Goal: Information Seeking & Learning: Learn about a topic

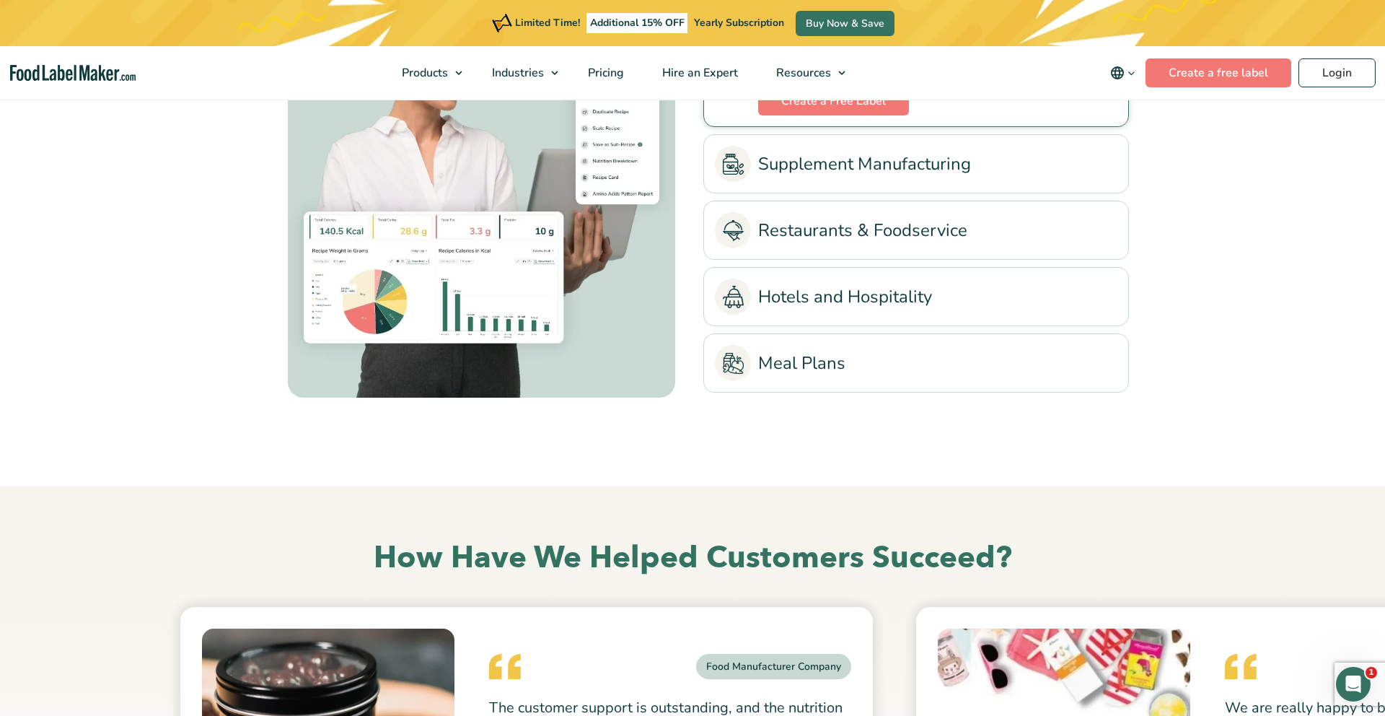
scroll to position [3432, 0]
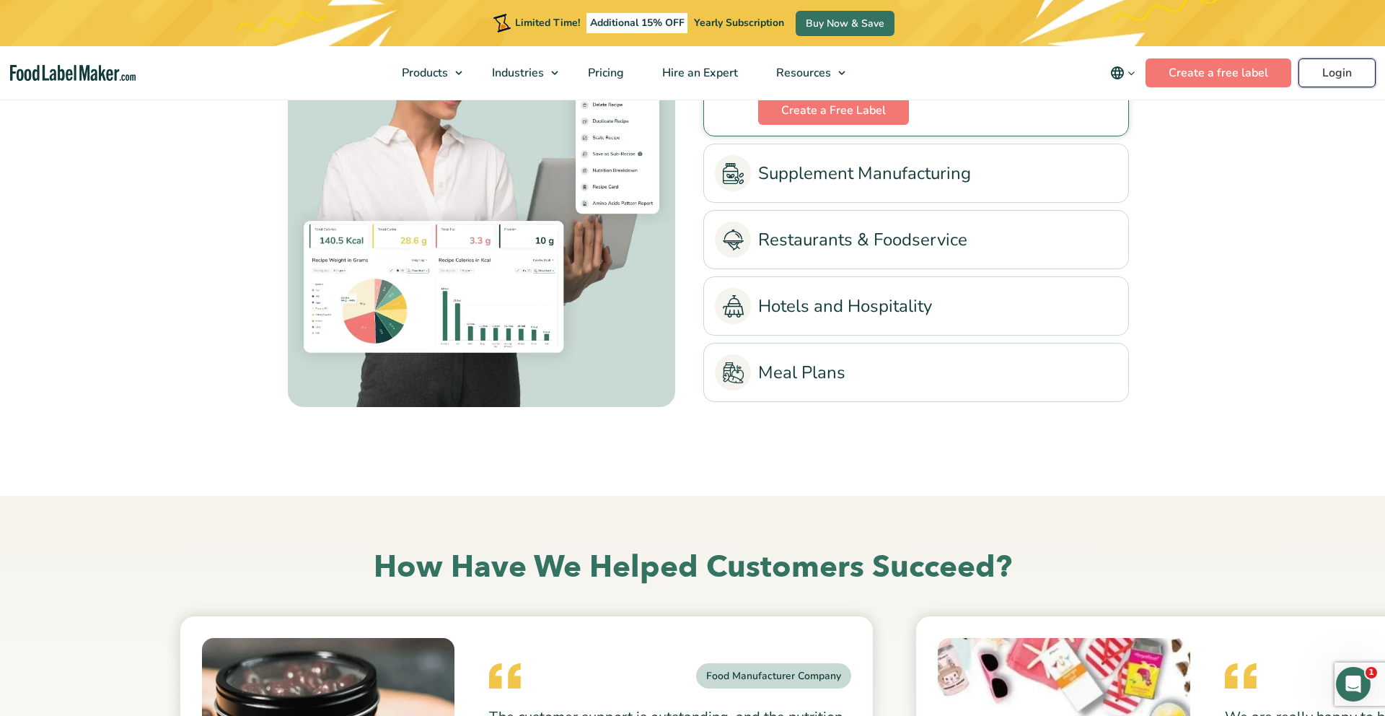
click at [1337, 76] on link "Login" at bounding box center [1336, 72] width 77 height 29
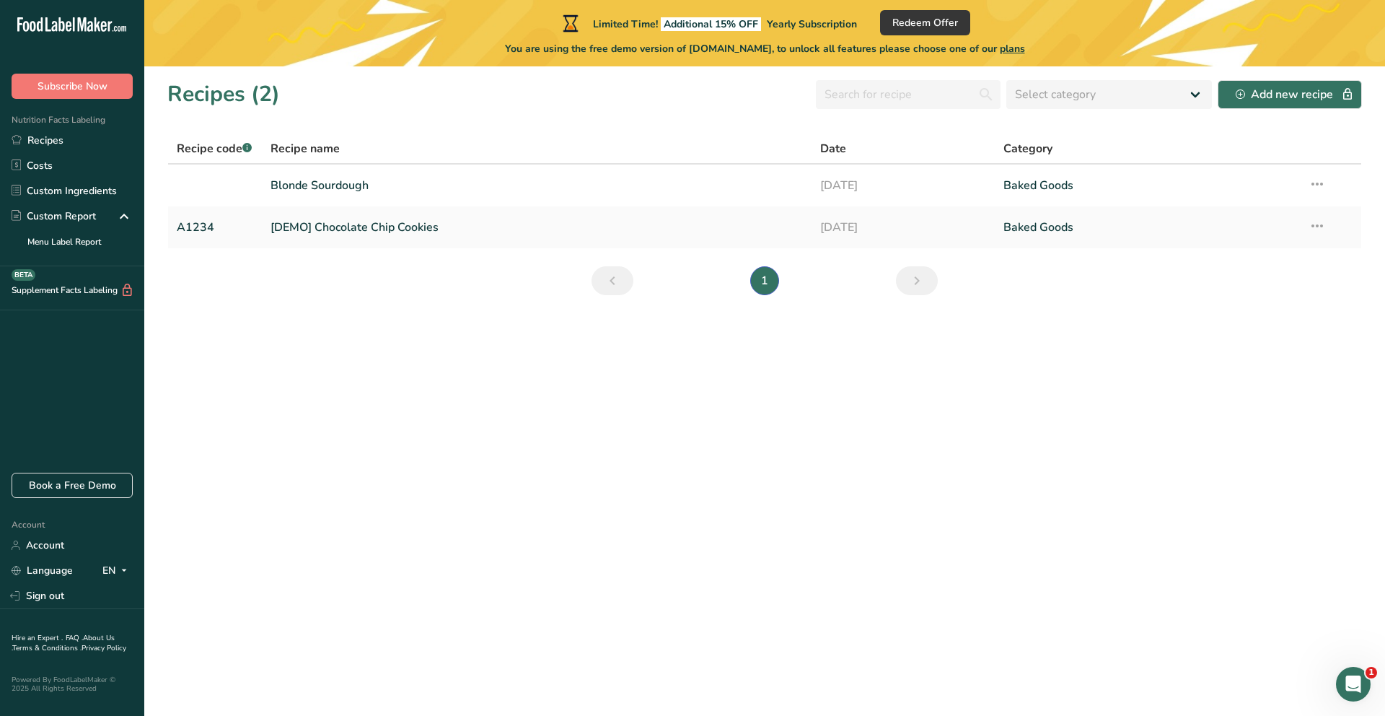
click at [1023, 51] on span "plans" at bounding box center [1012, 49] width 25 height 14
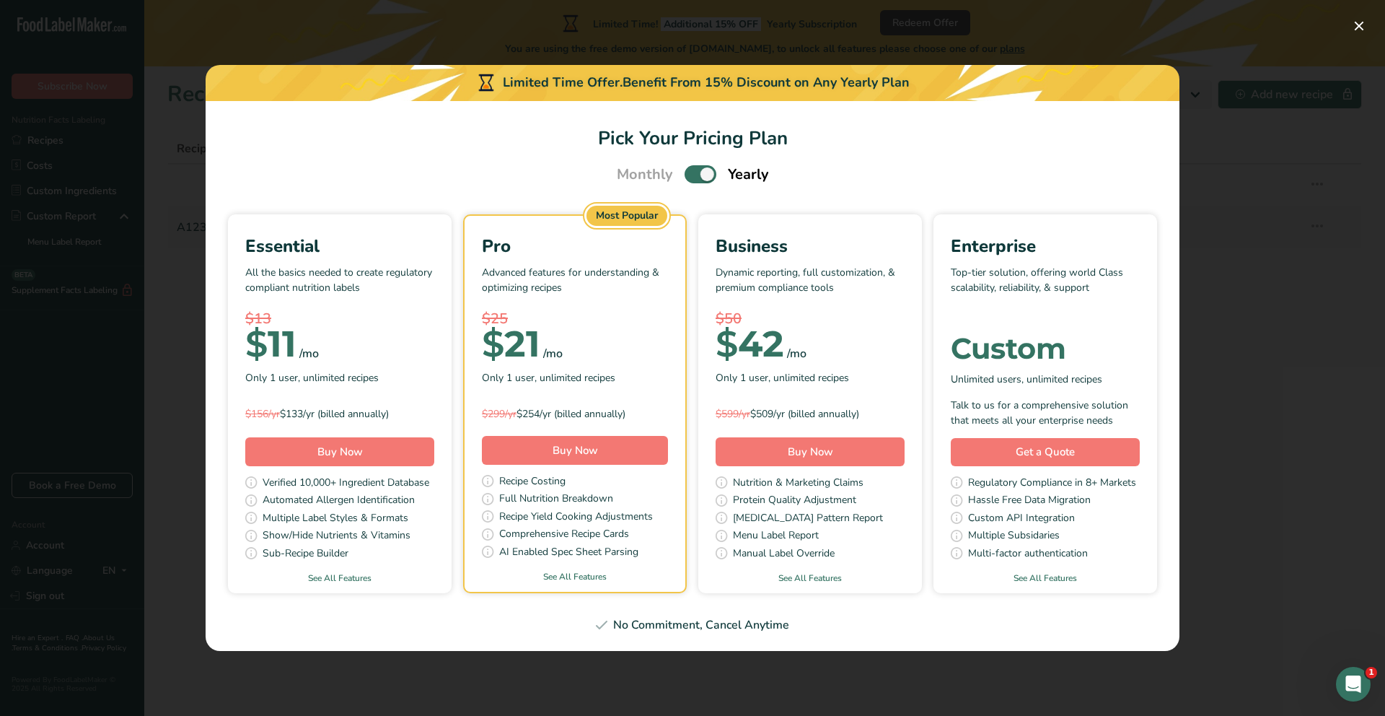
click at [709, 178] on span "Pick Your Pricing Plan Modal" at bounding box center [700, 174] width 32 height 18
click at [694, 178] on input "Pick Your Pricing Plan Modal" at bounding box center [688, 174] width 9 height 9
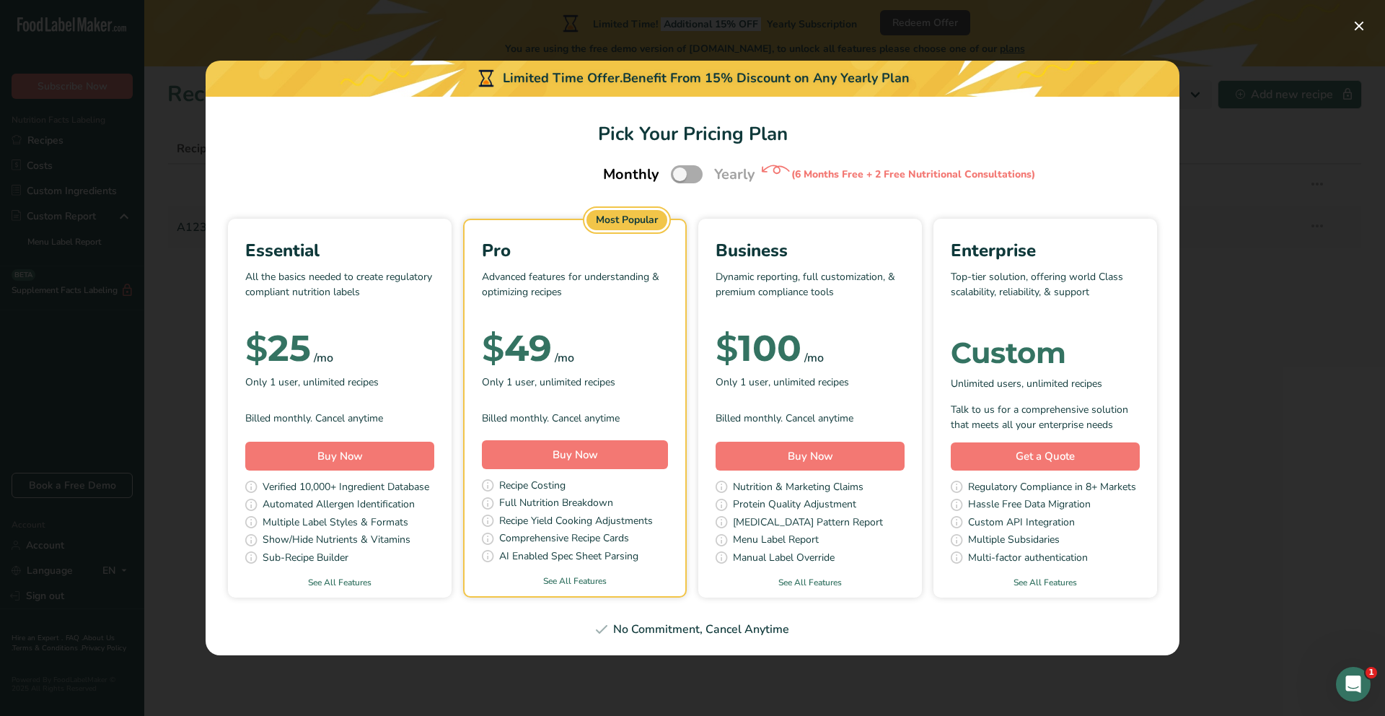
click at [696, 180] on span "Pick Your Pricing Plan Modal" at bounding box center [687, 174] width 32 height 18
click at [680, 179] on input "Pick Your Pricing Plan Modal" at bounding box center [675, 174] width 9 height 9
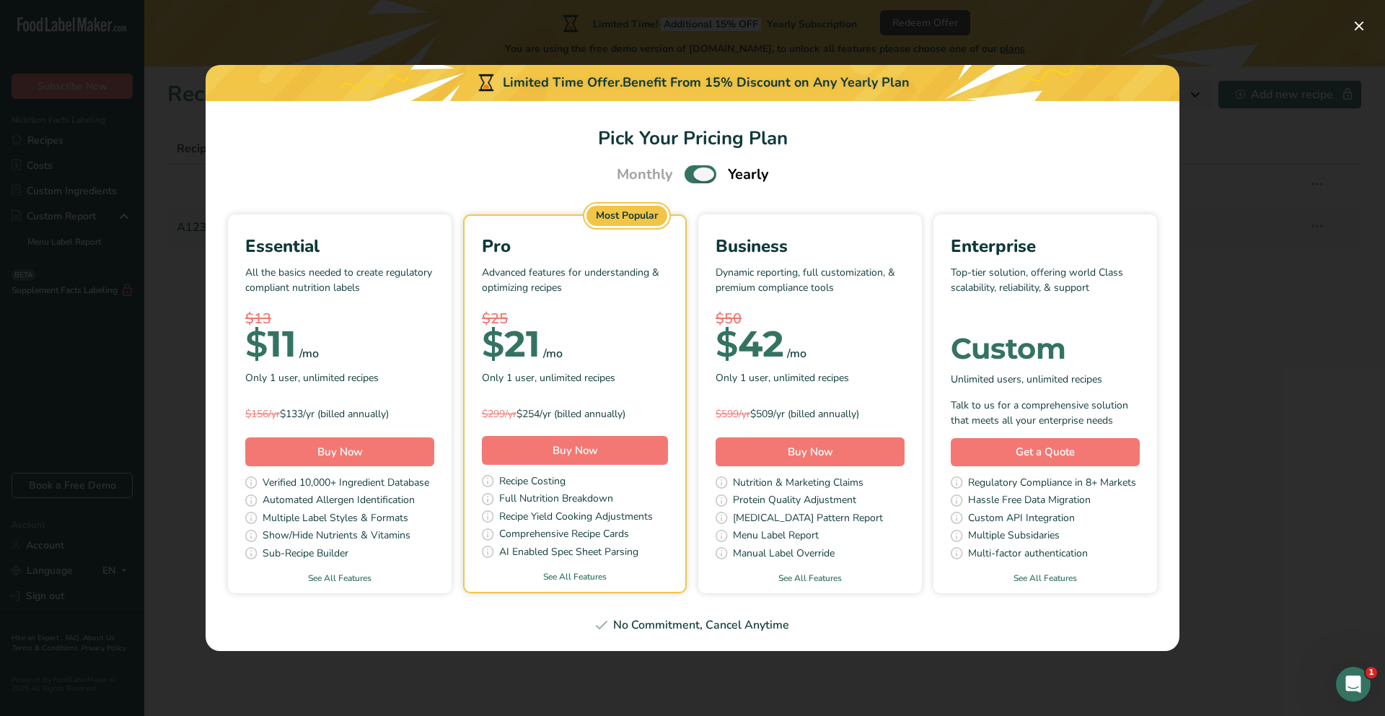
click at [690, 175] on span "Pick Your Pricing Plan Modal" at bounding box center [700, 174] width 32 height 18
click at [690, 175] on input "Pick Your Pricing Plan Modal" at bounding box center [688, 174] width 9 height 9
checkbox input "false"
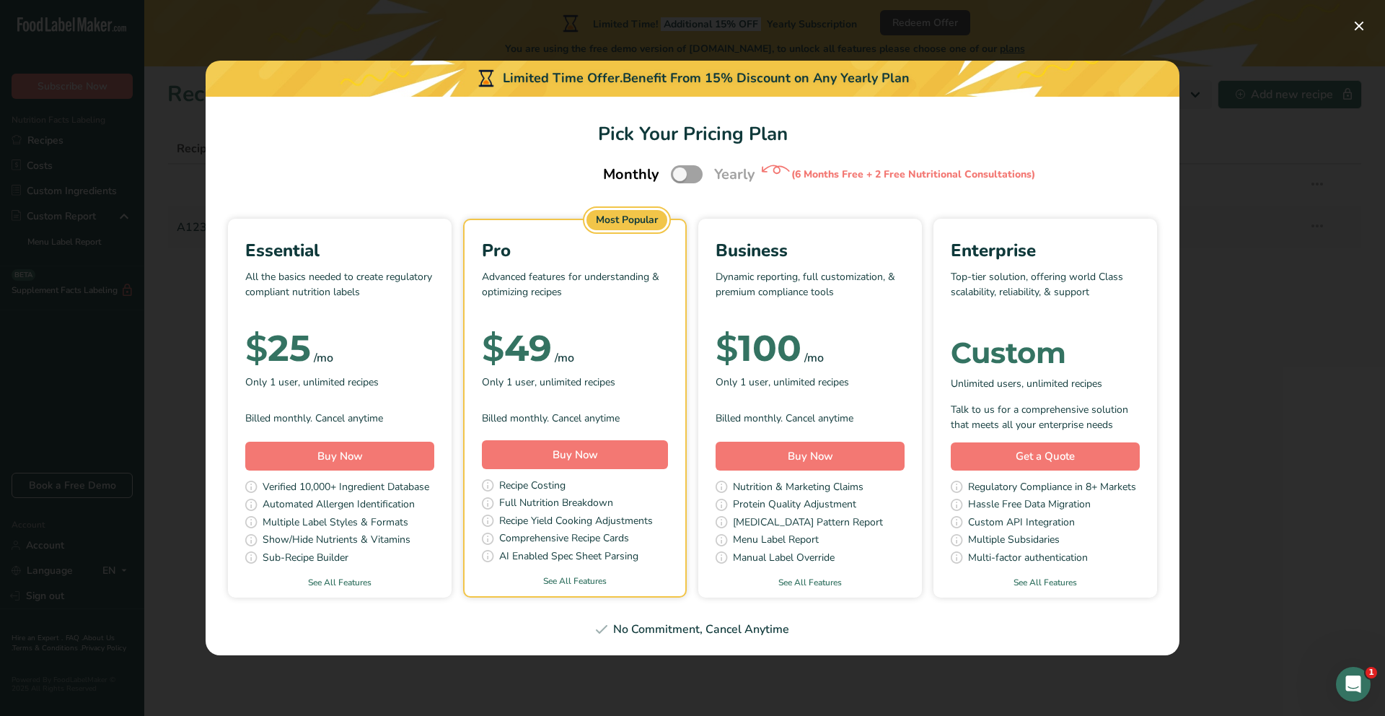
click at [392, 226] on div "Essential All the basics needed to create regulatory compliant nutrition labels…" at bounding box center [340, 394] width 224 height 348
click at [361, 259] on div "Essential" at bounding box center [339, 250] width 189 height 26
click at [388, 294] on p "All the basics needed to create regulatory compliant nutrition labels" at bounding box center [339, 290] width 189 height 43
click at [336, 578] on link "See All Features" at bounding box center [340, 582] width 224 height 13
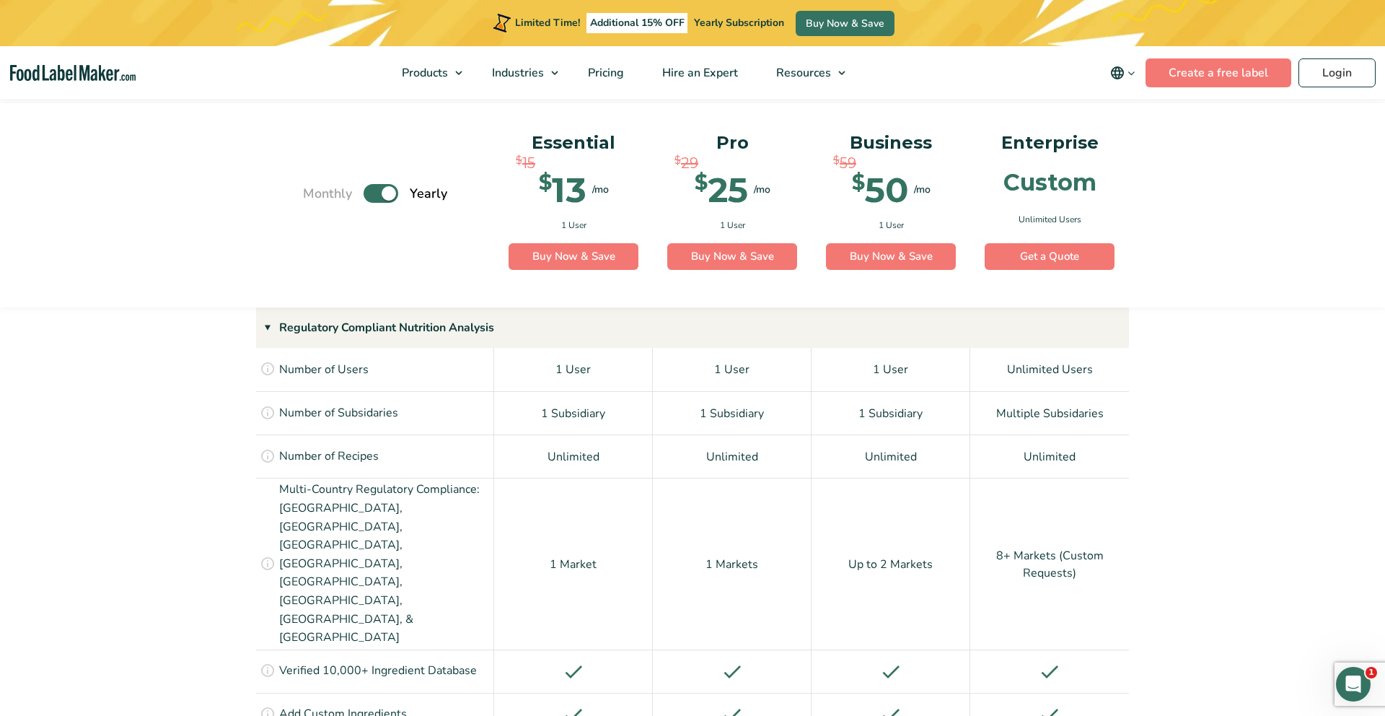
click at [377, 191] on label "Toggle" at bounding box center [381, 193] width 35 height 19
click at [315, 191] on input "Toggle" at bounding box center [310, 193] width 9 height 9
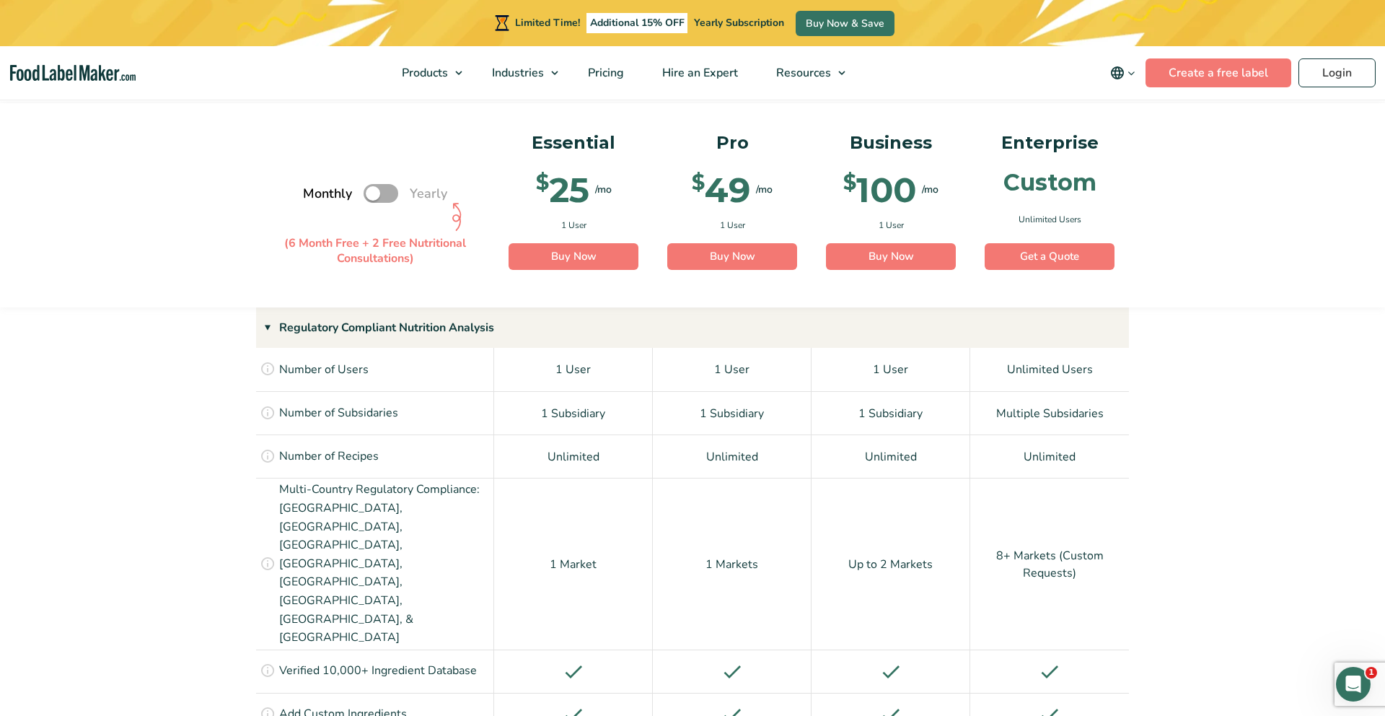
click at [377, 191] on label "Toggle" at bounding box center [381, 193] width 35 height 19
click at [315, 191] on input "Toggle" at bounding box center [310, 193] width 9 height 9
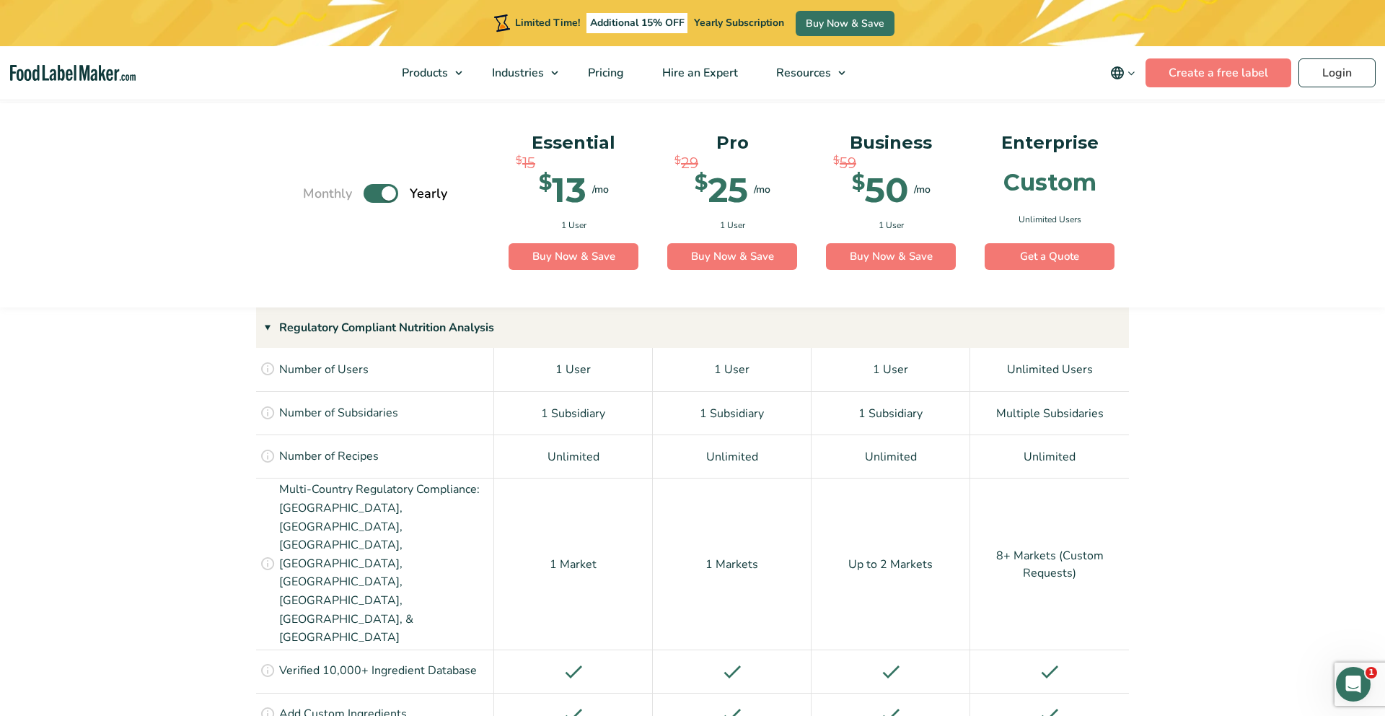
click at [377, 191] on label "Toggle" at bounding box center [381, 193] width 35 height 19
click at [315, 191] on input "Toggle" at bounding box center [310, 193] width 9 height 9
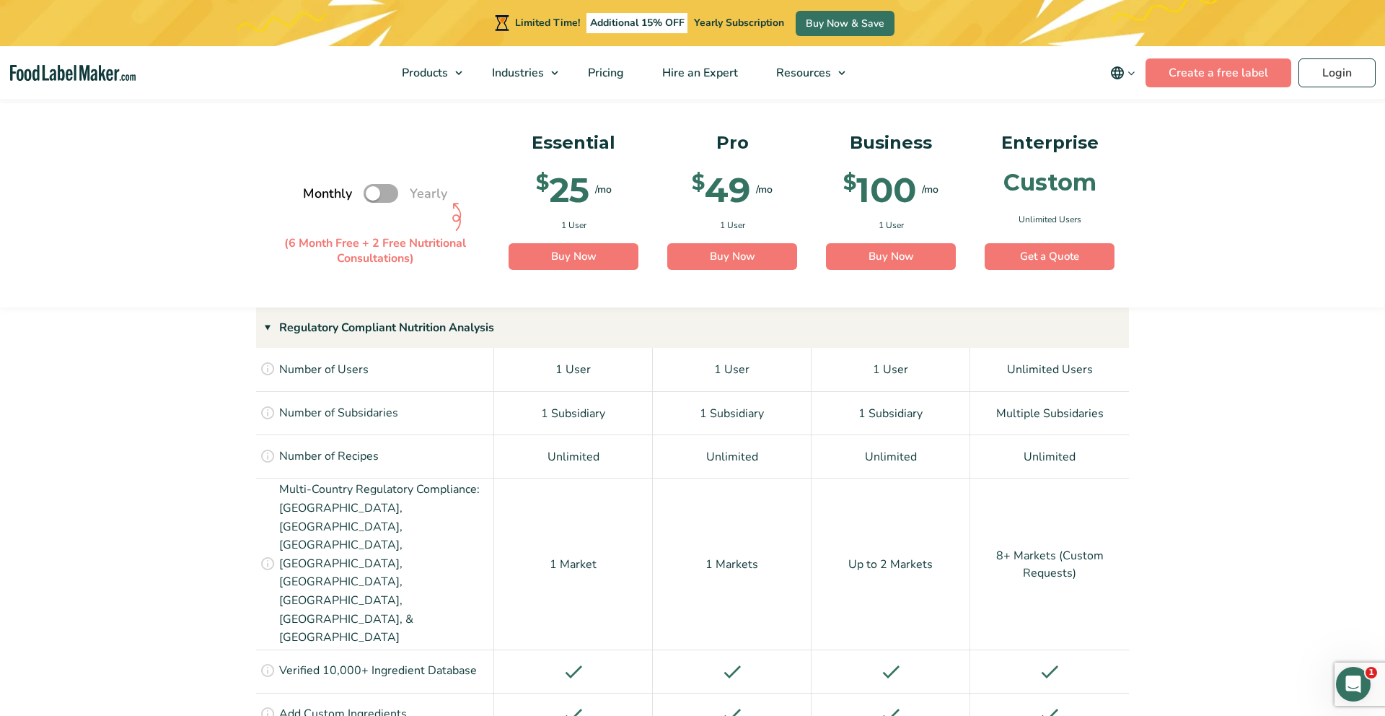
click at [387, 193] on label "Toggle" at bounding box center [381, 193] width 35 height 19
click at [315, 193] on input "Toggle" at bounding box center [310, 193] width 9 height 9
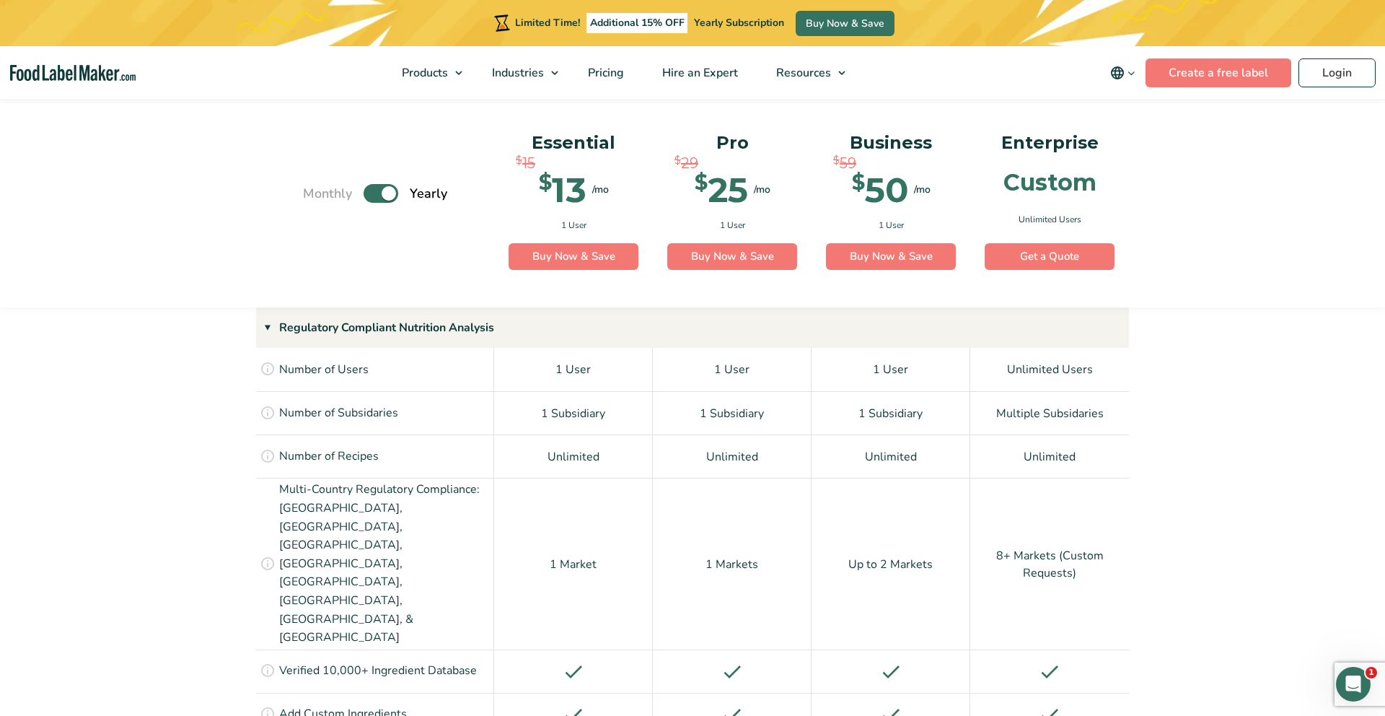
click at [387, 193] on label "Toggle" at bounding box center [381, 193] width 35 height 19
click at [315, 193] on input "Toggle" at bounding box center [310, 193] width 9 height 9
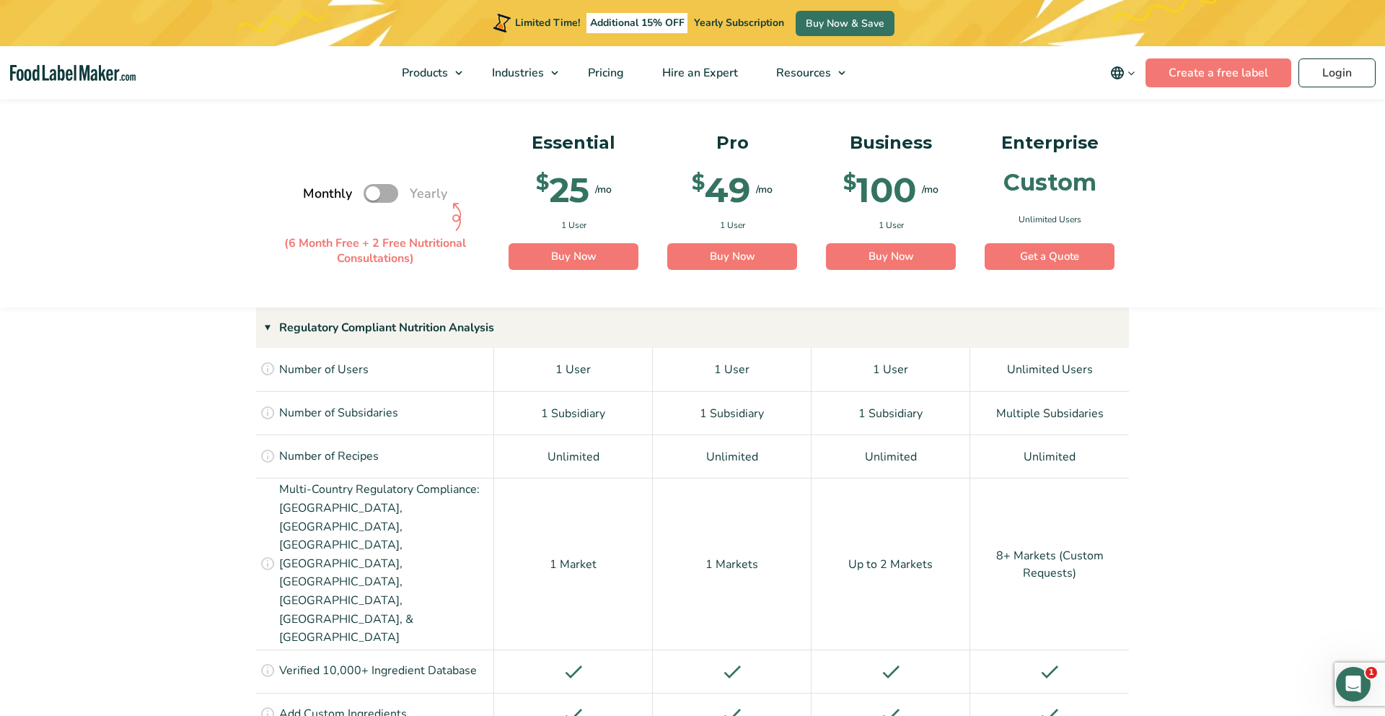
click at [390, 204] on p "(6 Month Free + 2 Free Nutritional Consultations)" at bounding box center [375, 230] width 216 height 71
click at [391, 198] on label "Toggle" at bounding box center [381, 193] width 35 height 19
click at [315, 198] on input "Toggle" at bounding box center [310, 193] width 9 height 9
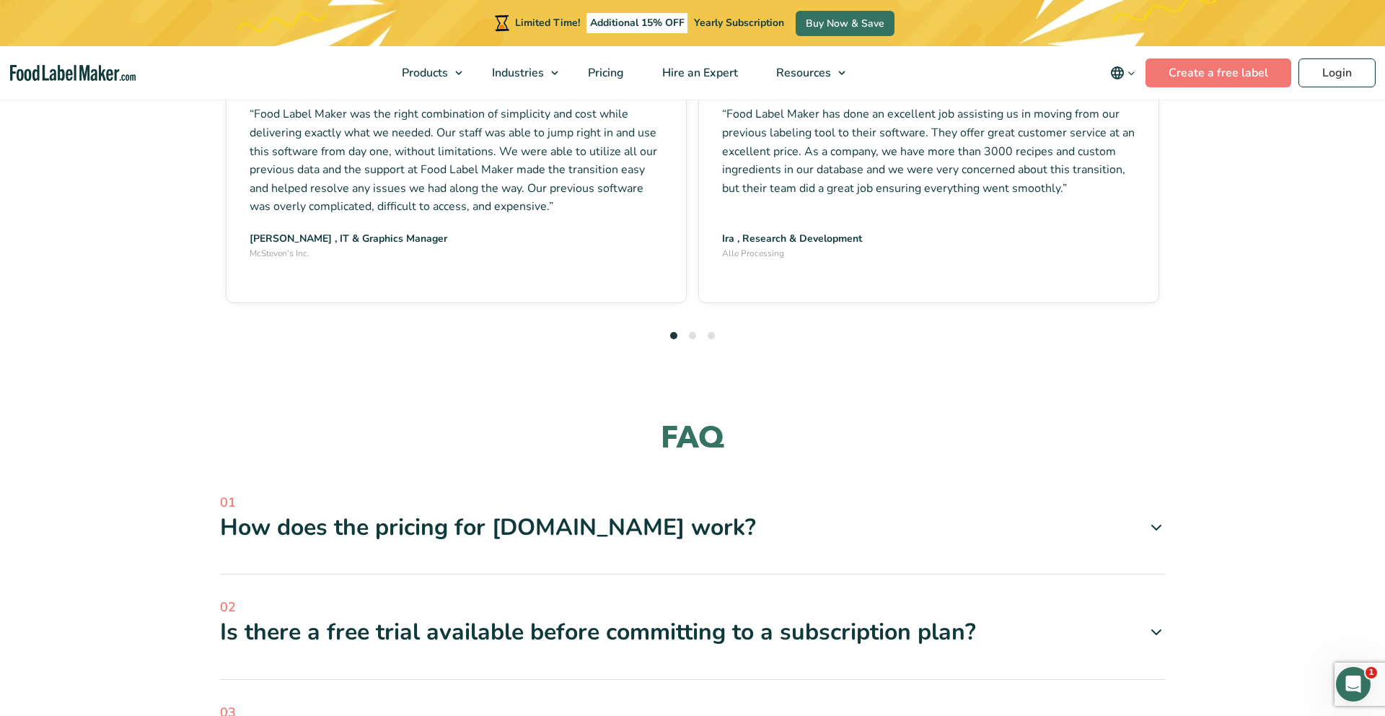
scroll to position [3990, 0]
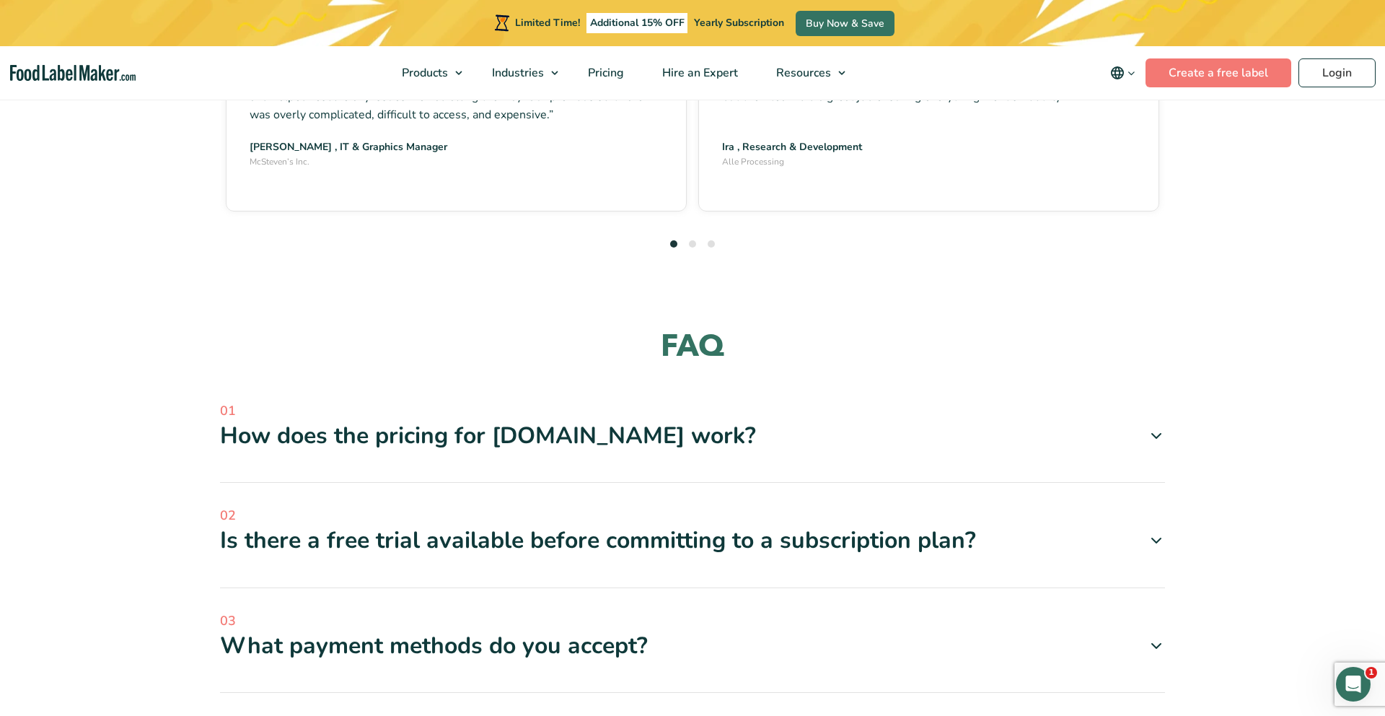
click at [667, 525] on div "Is there a free trial available before committing to a subscription plan?" at bounding box center [692, 540] width 945 height 30
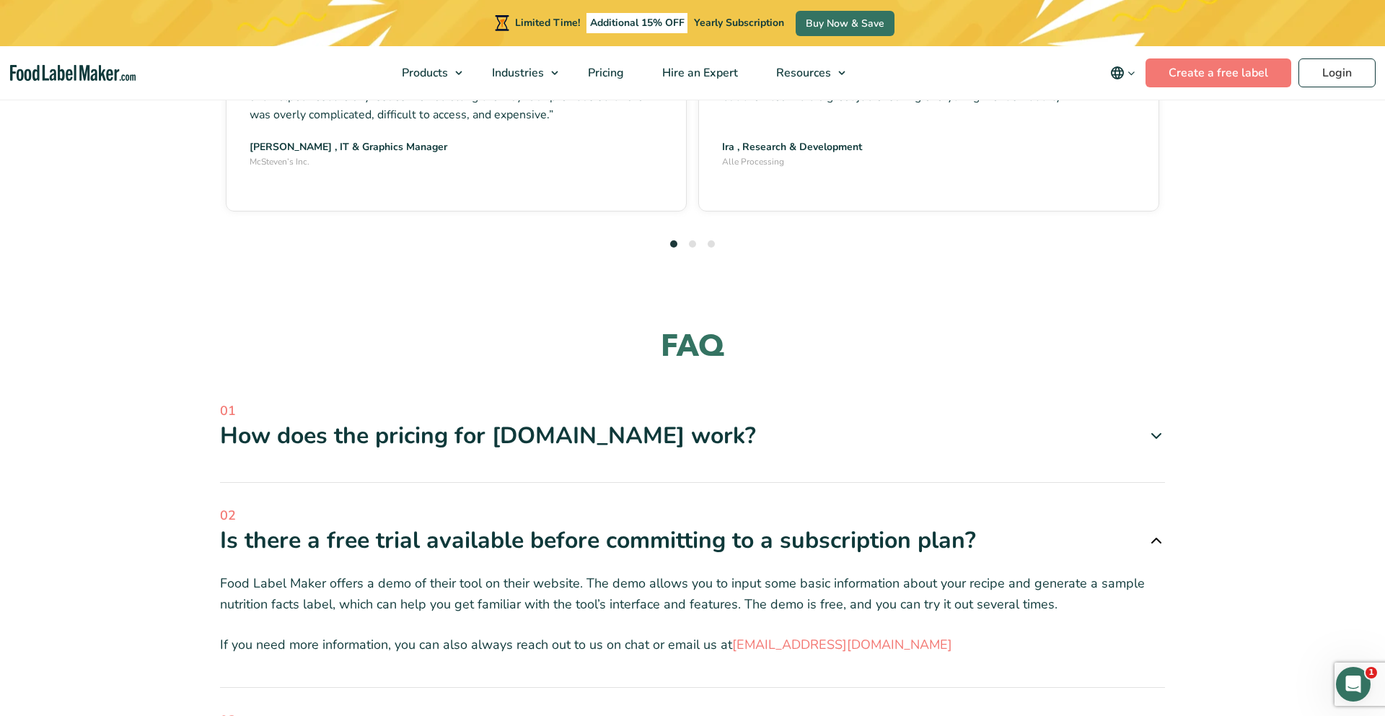
click at [667, 525] on div "Is there a free trial available before committing to a subscription plan?" at bounding box center [692, 540] width 945 height 30
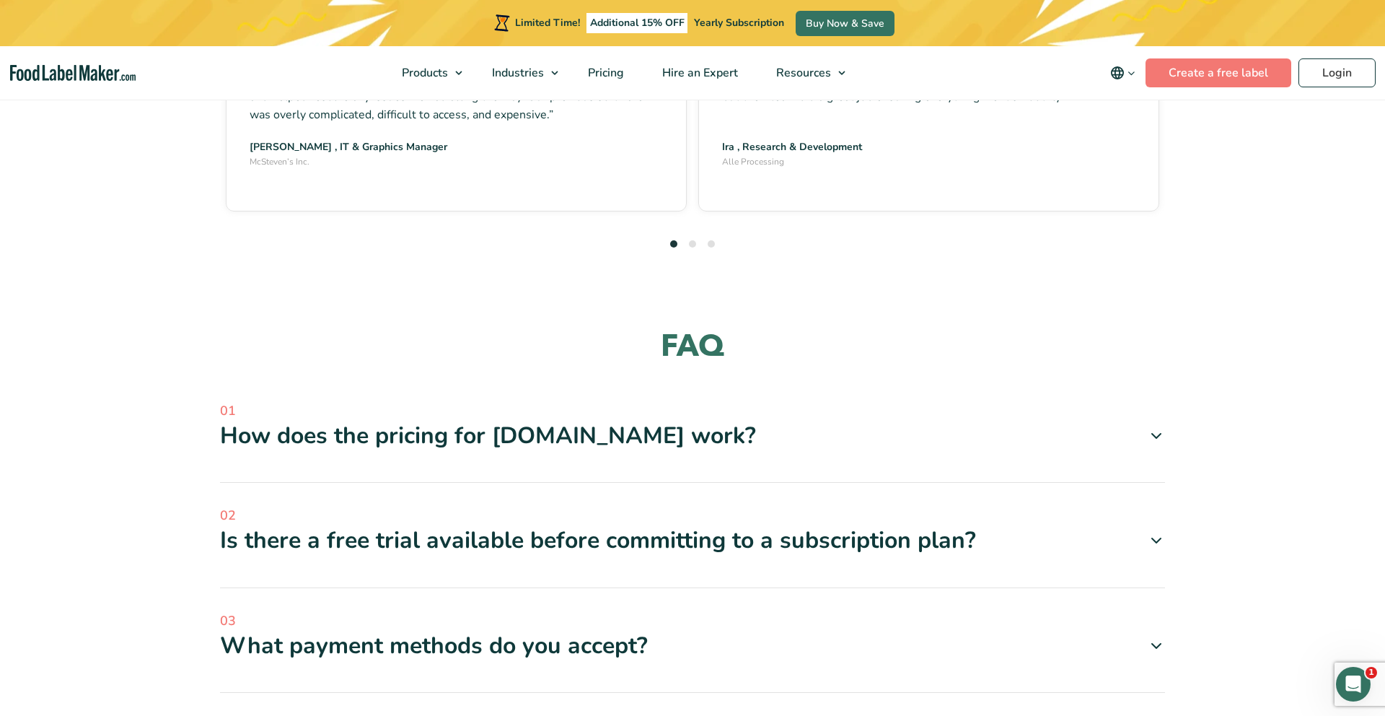
click at [685, 421] on div "How does the pricing for [DOMAIN_NAME] work?" at bounding box center [692, 436] width 945 height 30
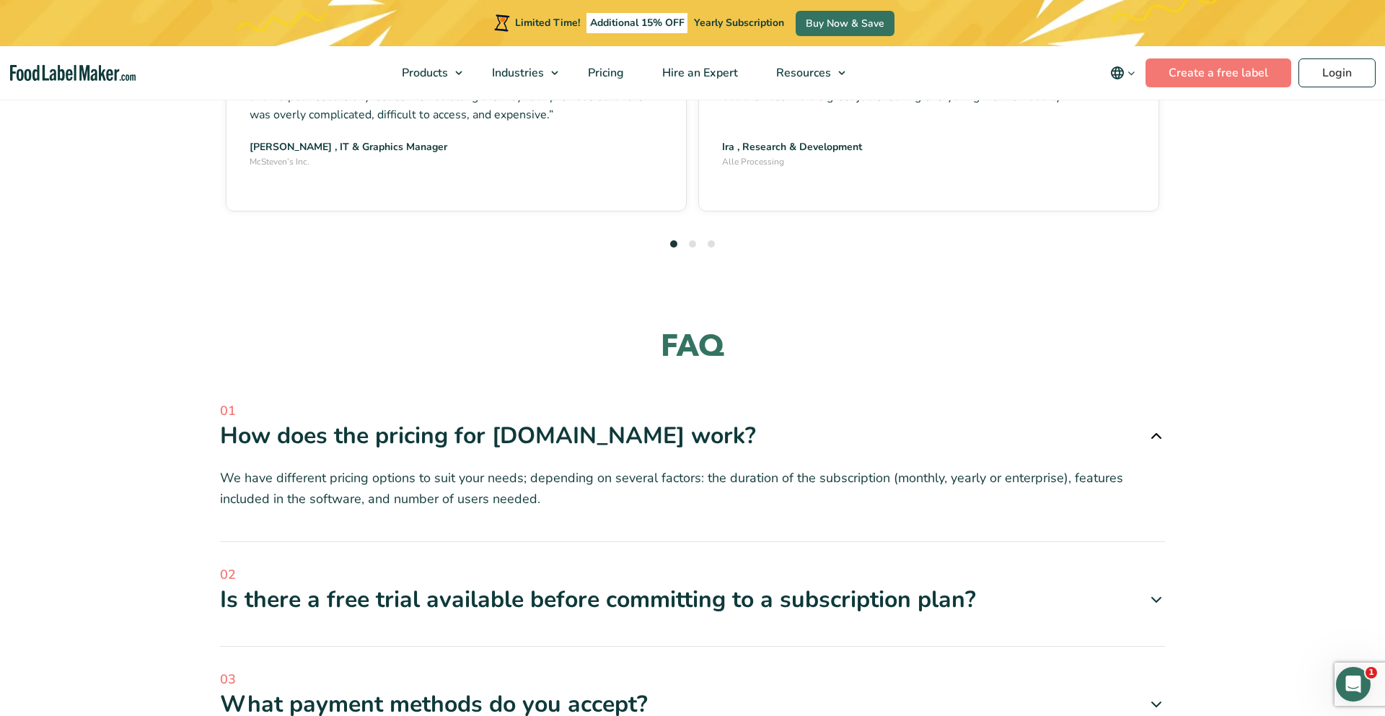
click at [685, 421] on div "How does the pricing for [DOMAIN_NAME] work?" at bounding box center [692, 436] width 945 height 30
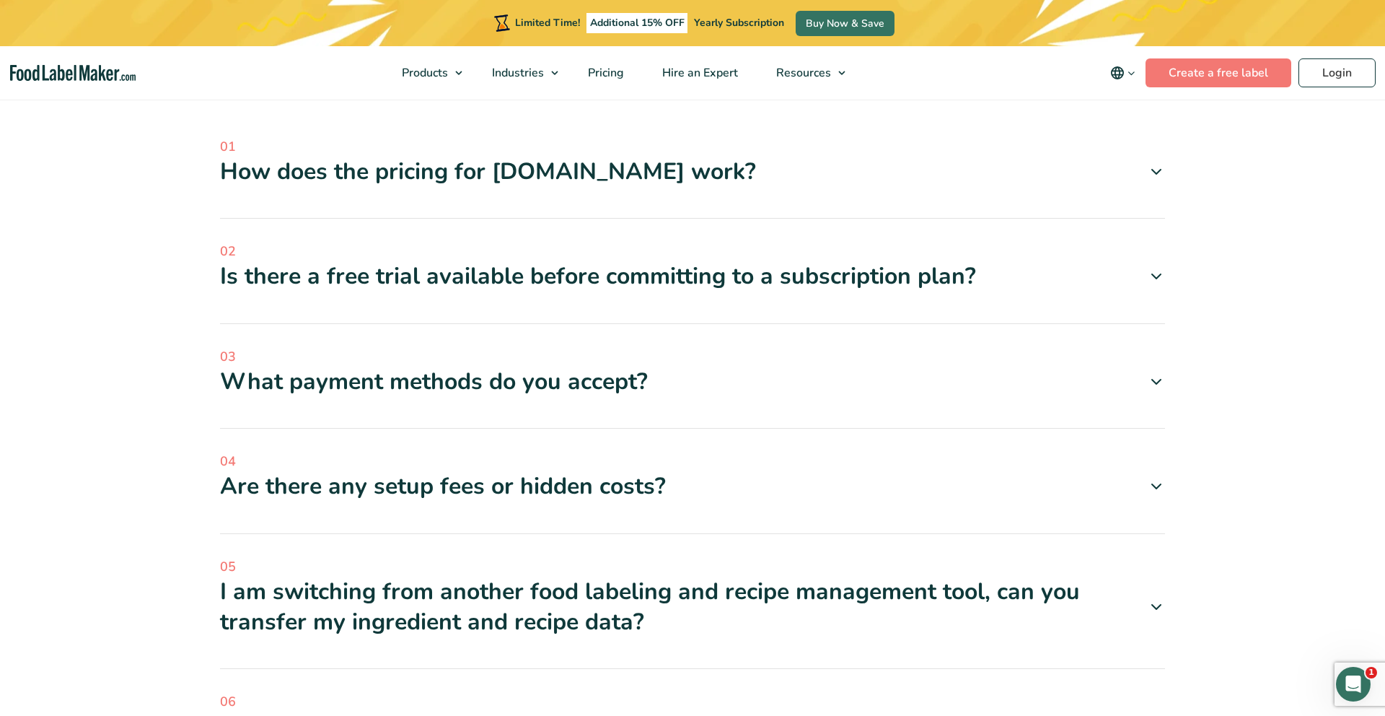
scroll to position [4346, 0]
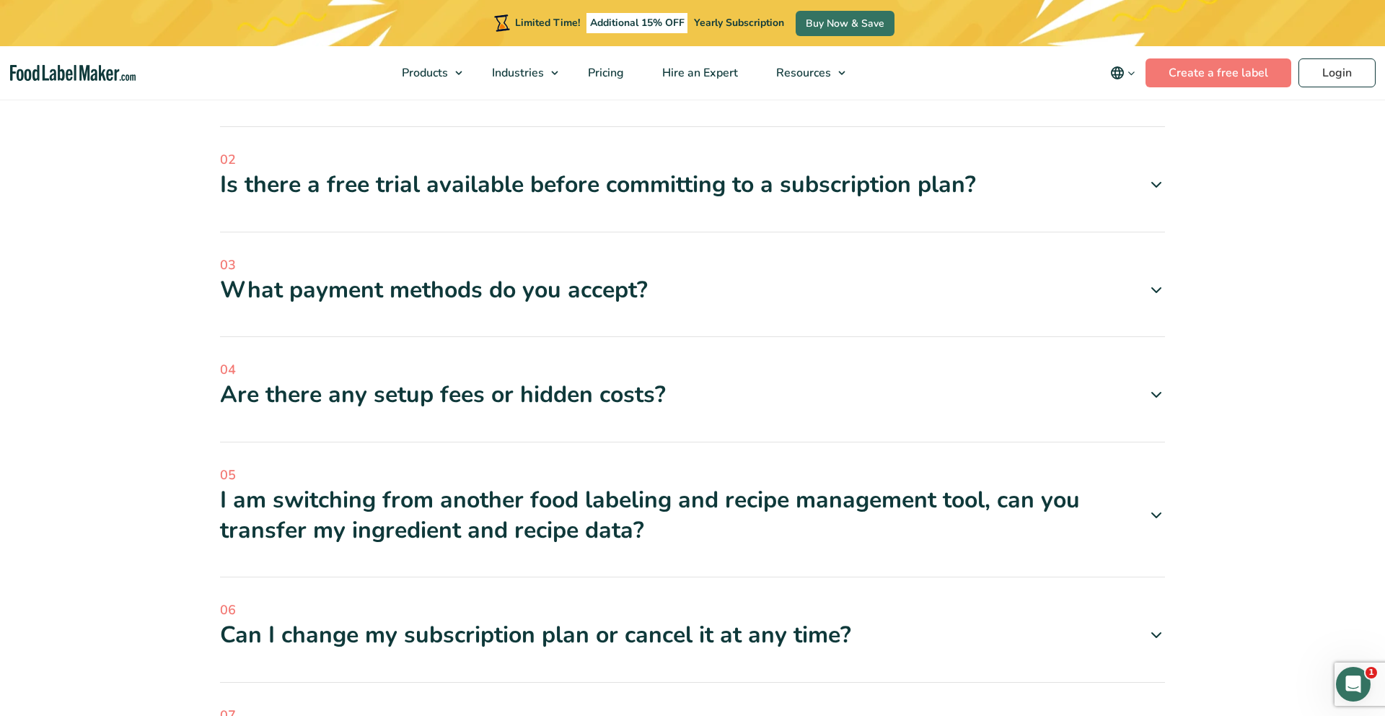
click at [576, 275] on div "What payment methods do you accept?" at bounding box center [692, 290] width 945 height 30
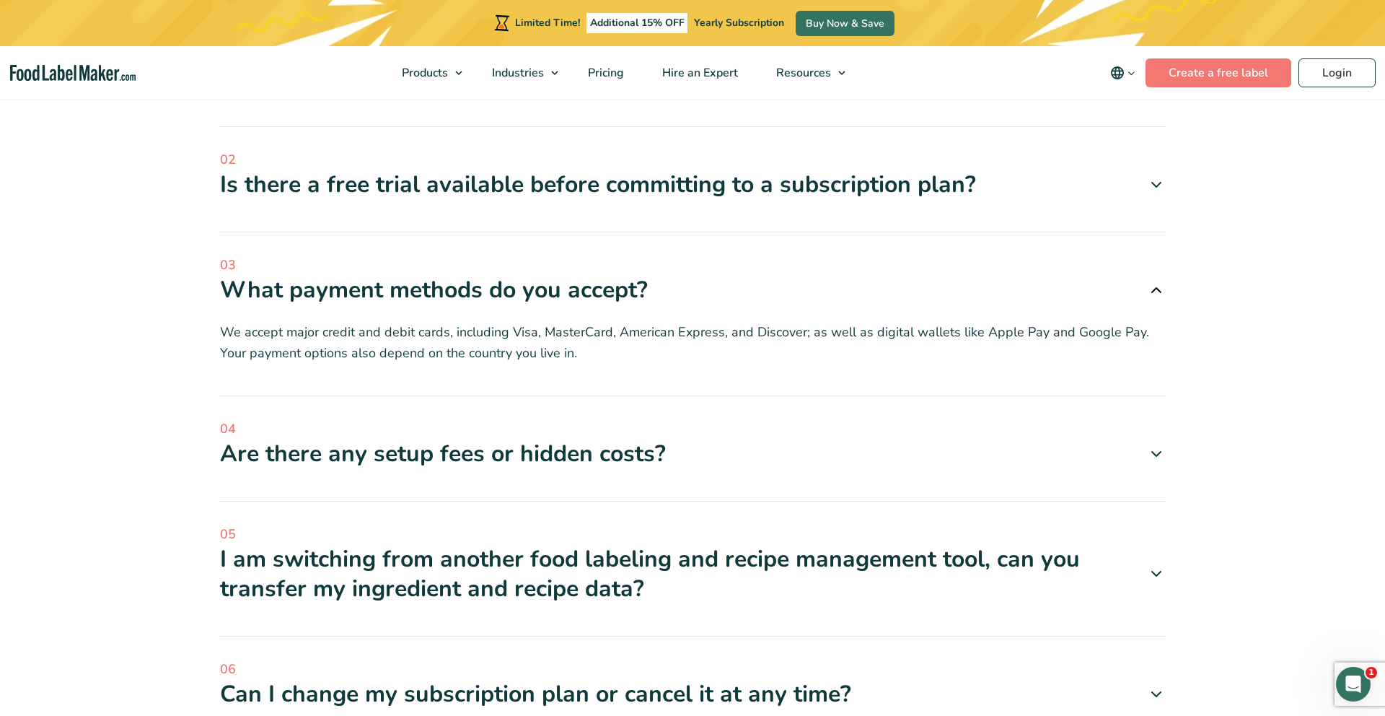
click at [578, 275] on div "What payment methods do you accept?" at bounding box center [692, 290] width 945 height 30
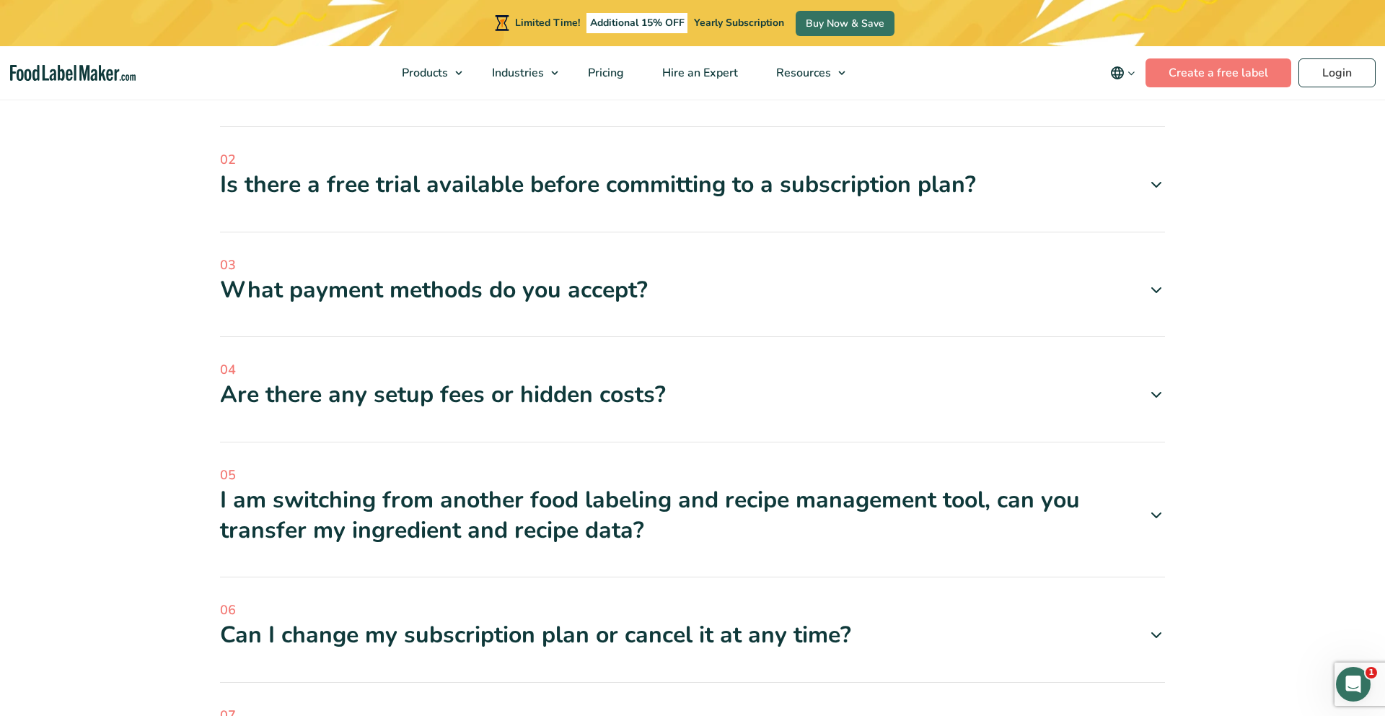
click at [569, 348] on div "01 How does the pricing for [DOMAIN_NAME] work? We have different pricing optio…" at bounding box center [692, 468] width 945 height 847
click at [584, 379] on div "Are there any setup fees or hidden costs?" at bounding box center [692, 394] width 945 height 30
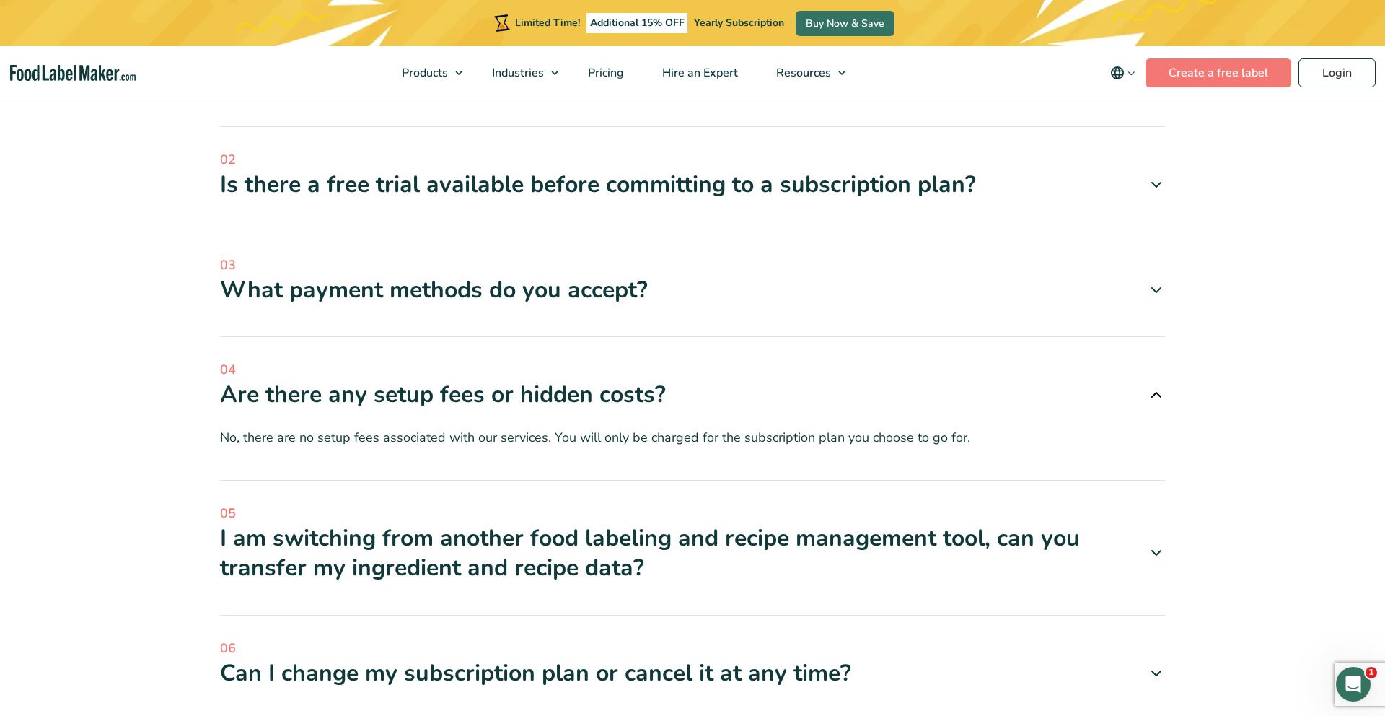
click at [590, 379] on div "Are there any setup fees or hidden costs?" at bounding box center [692, 394] width 945 height 30
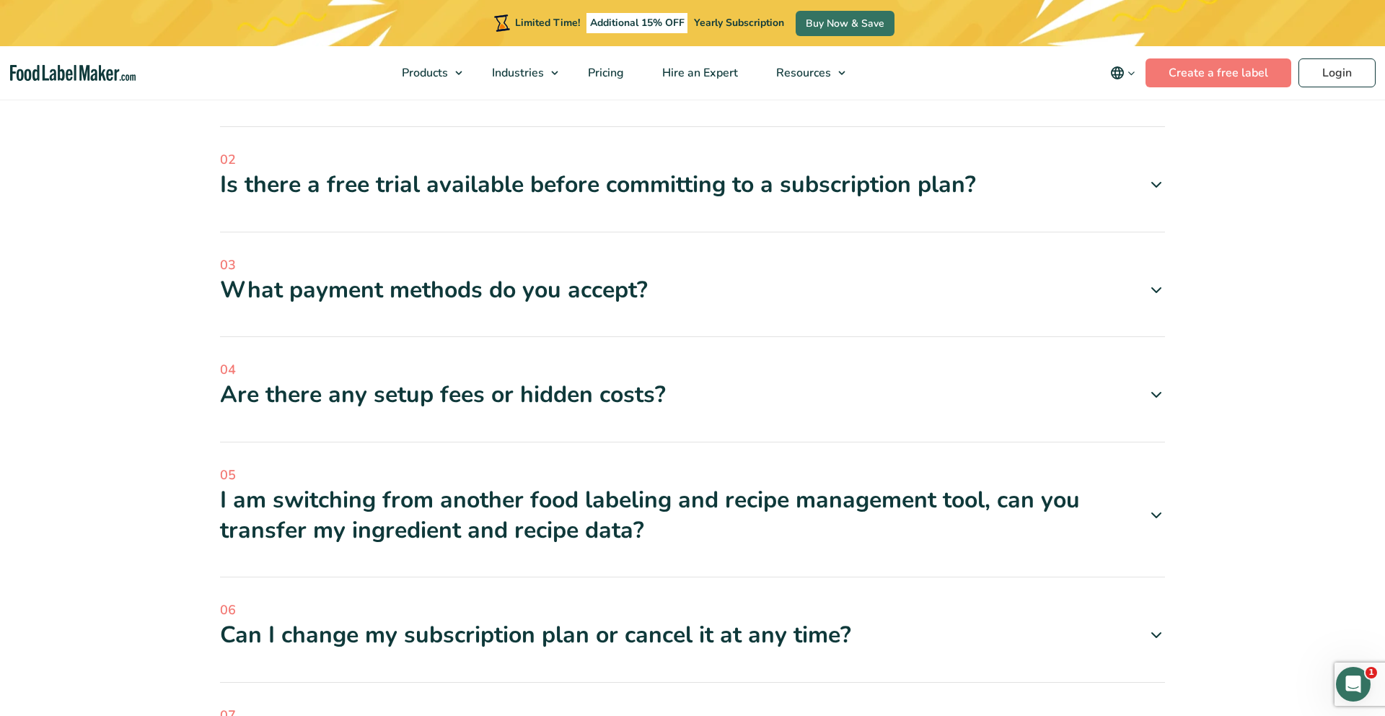
click at [532, 485] on div "I am switching from another food labeling and recipe management tool, can you t…" at bounding box center [692, 515] width 945 height 60
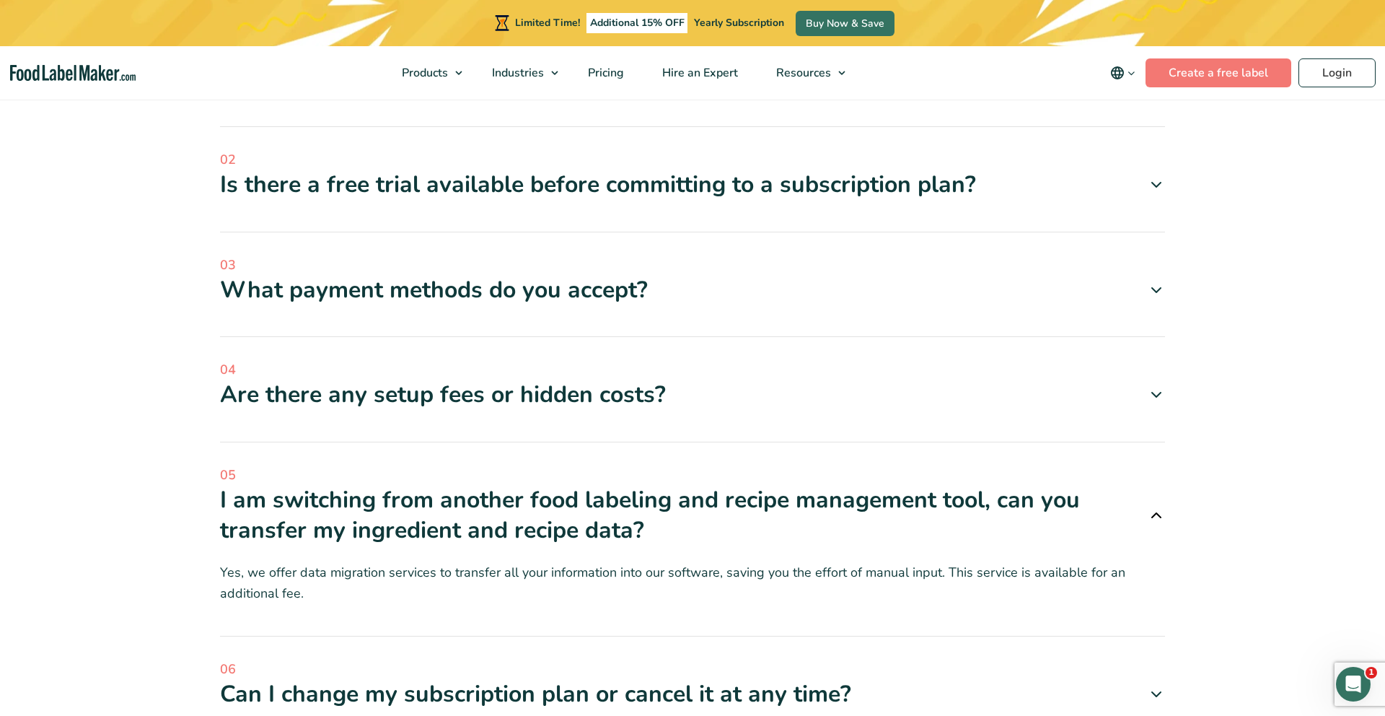
click at [532, 485] on div "I am switching from another food labeling and recipe management tool, can you t…" at bounding box center [692, 515] width 945 height 60
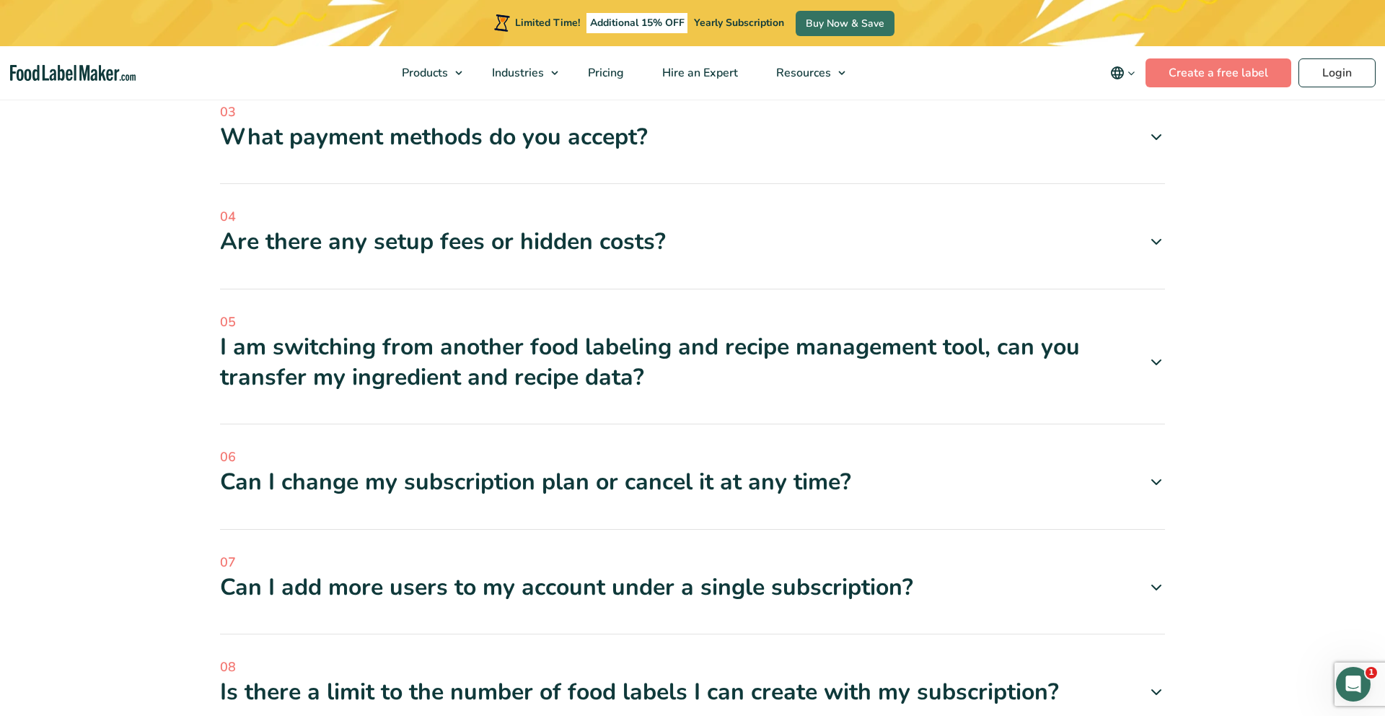
scroll to position [4590, 0]
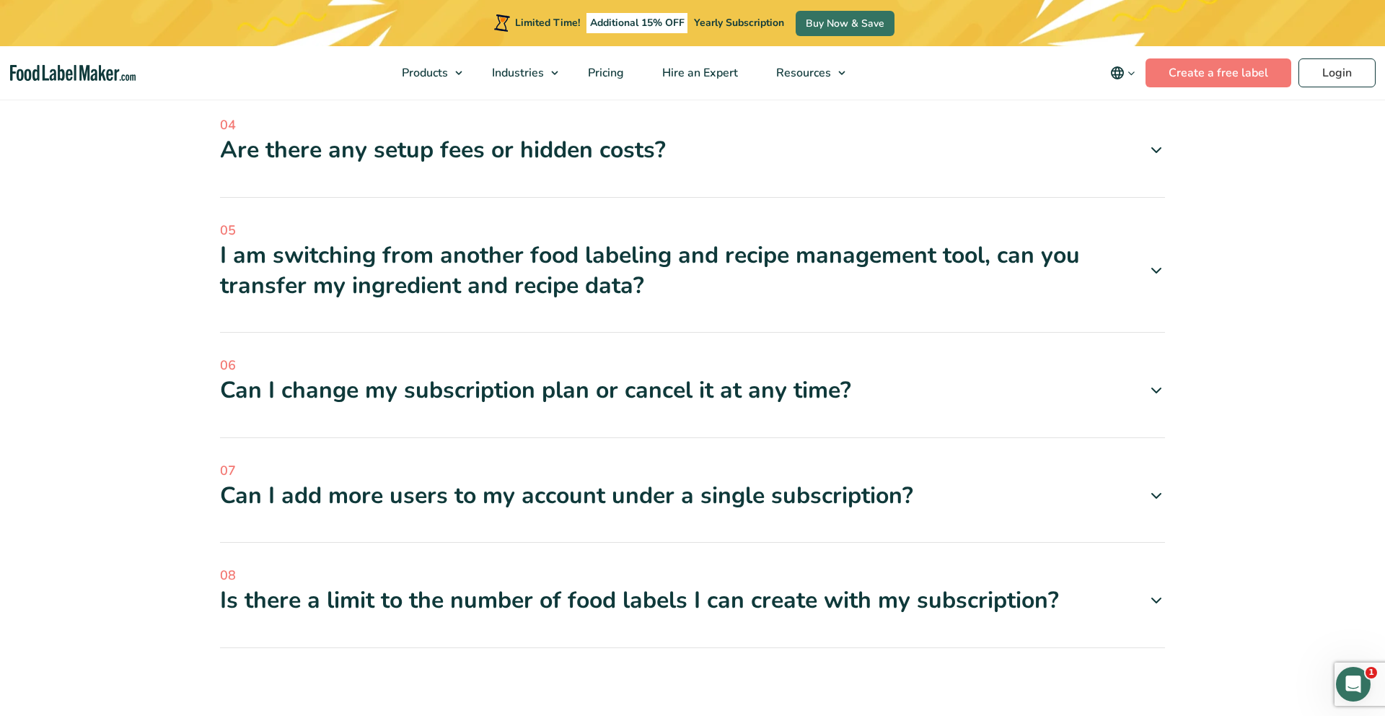
click at [568, 375] on div "Can I change my subscription plan or cancel it at any time?" at bounding box center [692, 390] width 945 height 30
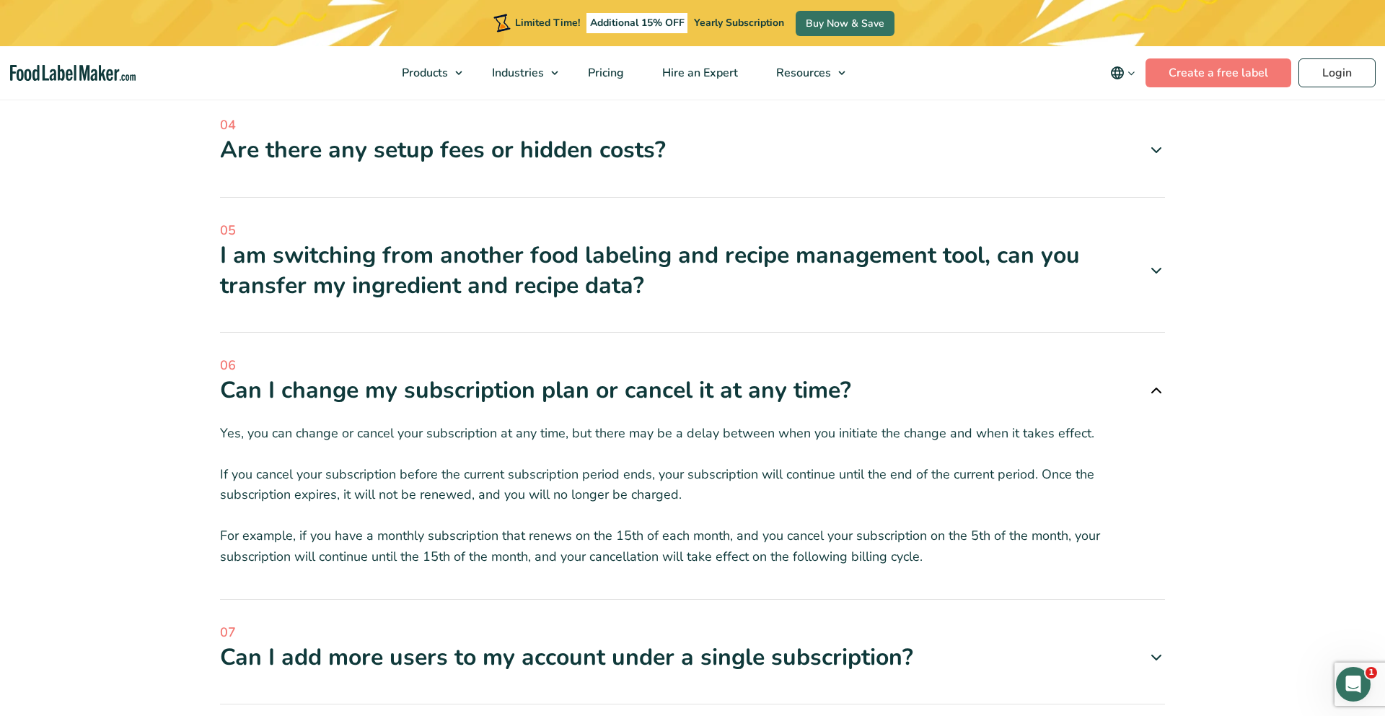
click at [568, 375] on div "Can I change my subscription plan or cancel it at any time?" at bounding box center [692, 390] width 945 height 30
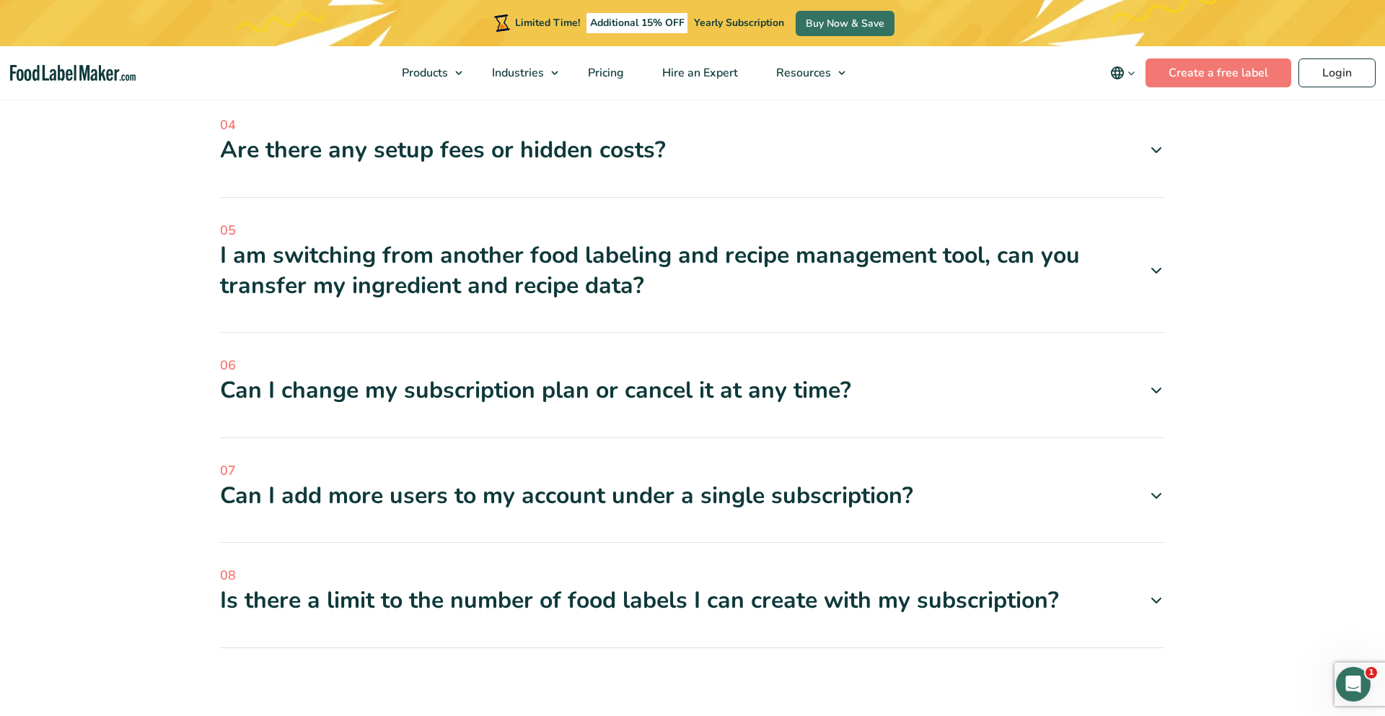
click at [622, 585] on div "Is there a limit to the number of food labels I can create with my subscription?" at bounding box center [692, 600] width 945 height 30
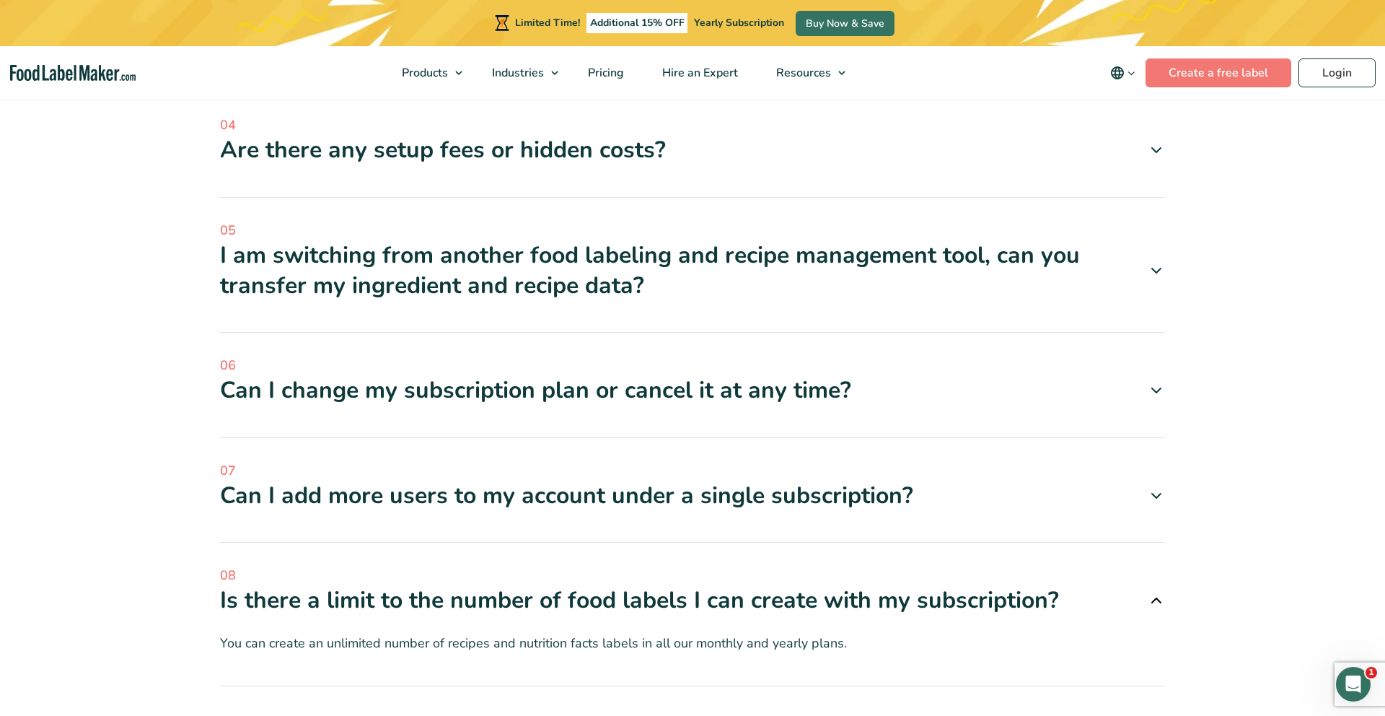
click at [623, 585] on div "Is there a limit to the number of food labels I can create with my subscription?" at bounding box center [692, 600] width 945 height 30
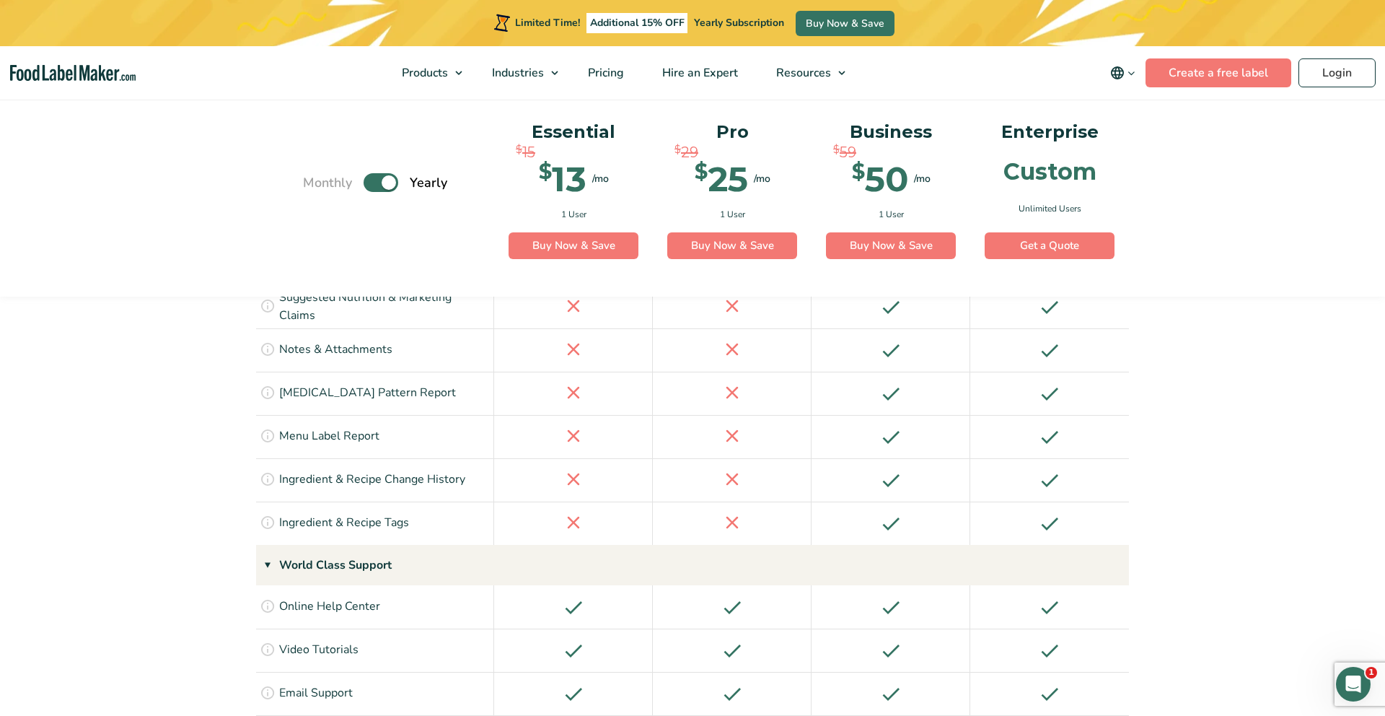
scroll to position [1877, 0]
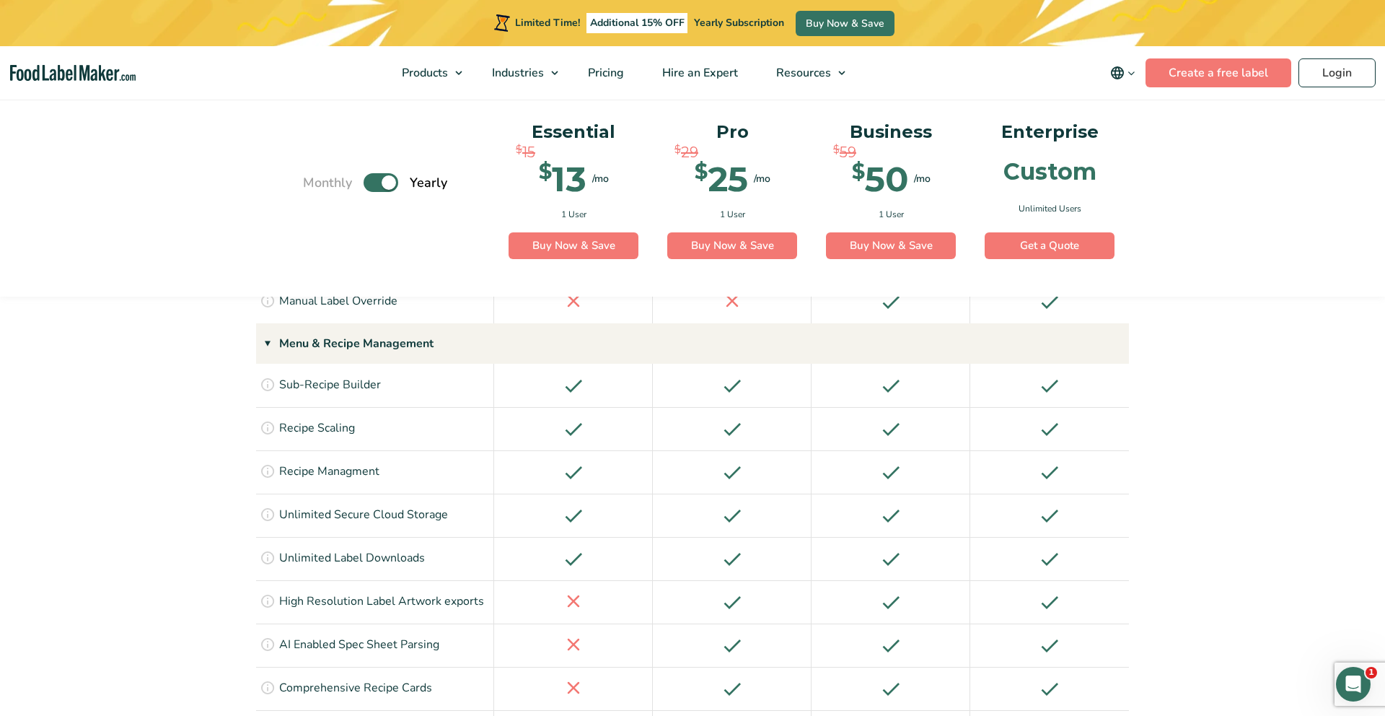
click at [395, 187] on label "Toggle" at bounding box center [381, 183] width 35 height 19
click at [315, 187] on input "Toggle" at bounding box center [310, 182] width 9 height 9
checkbox input "false"
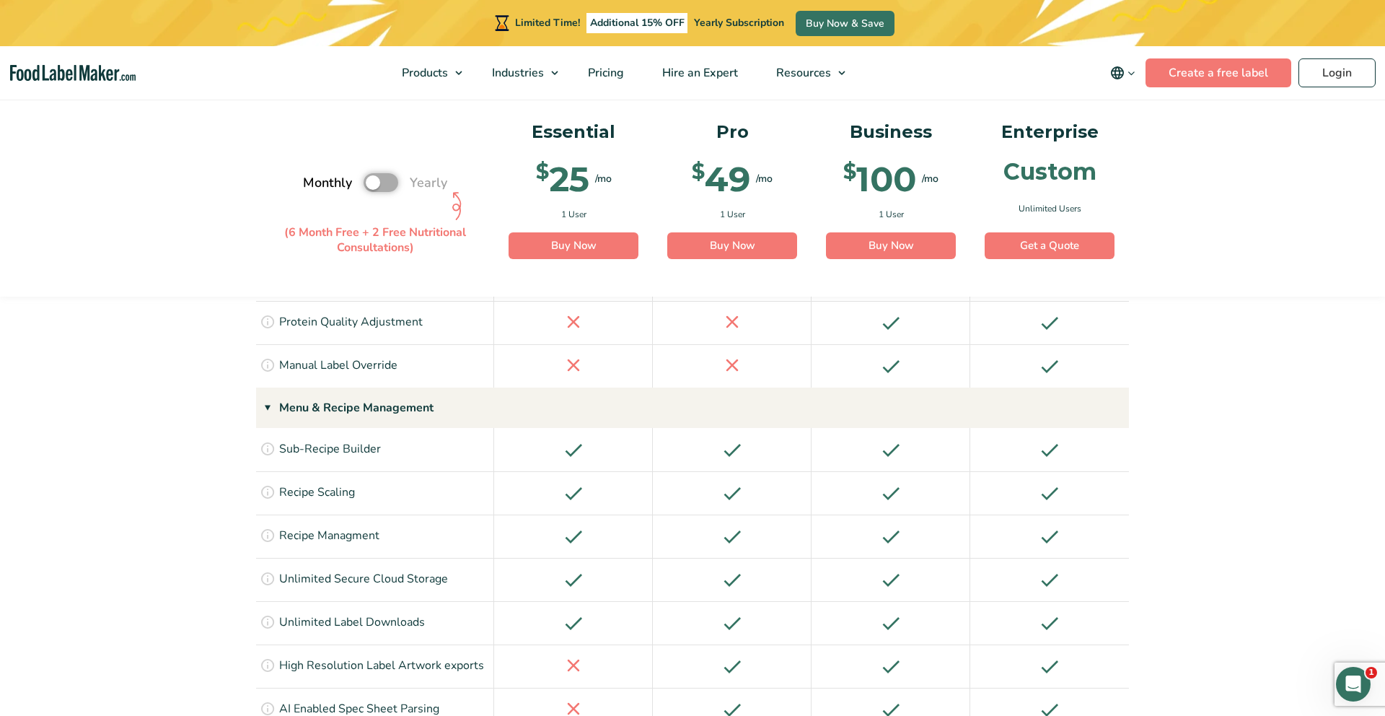
scroll to position [1823, 0]
